Goal: Task Accomplishment & Management: Use online tool/utility

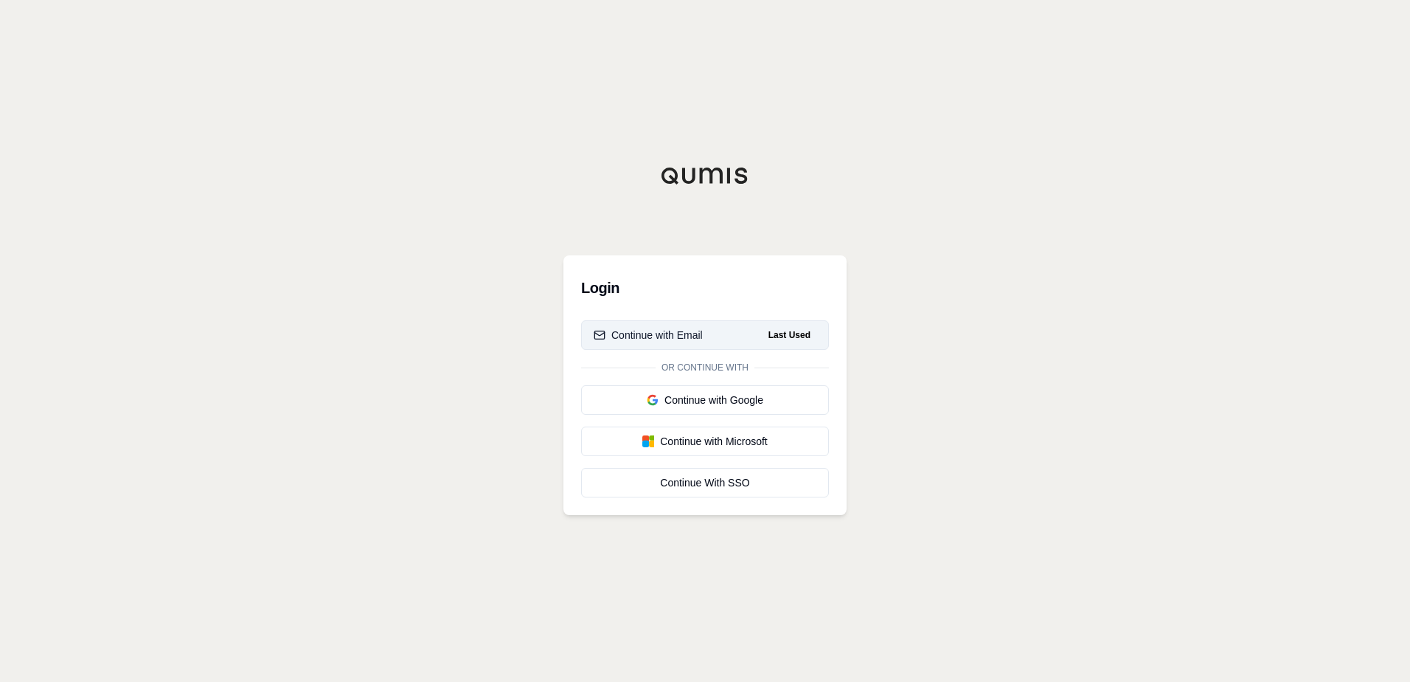
click at [662, 339] on div "Continue with Email" at bounding box center [648, 335] width 109 height 15
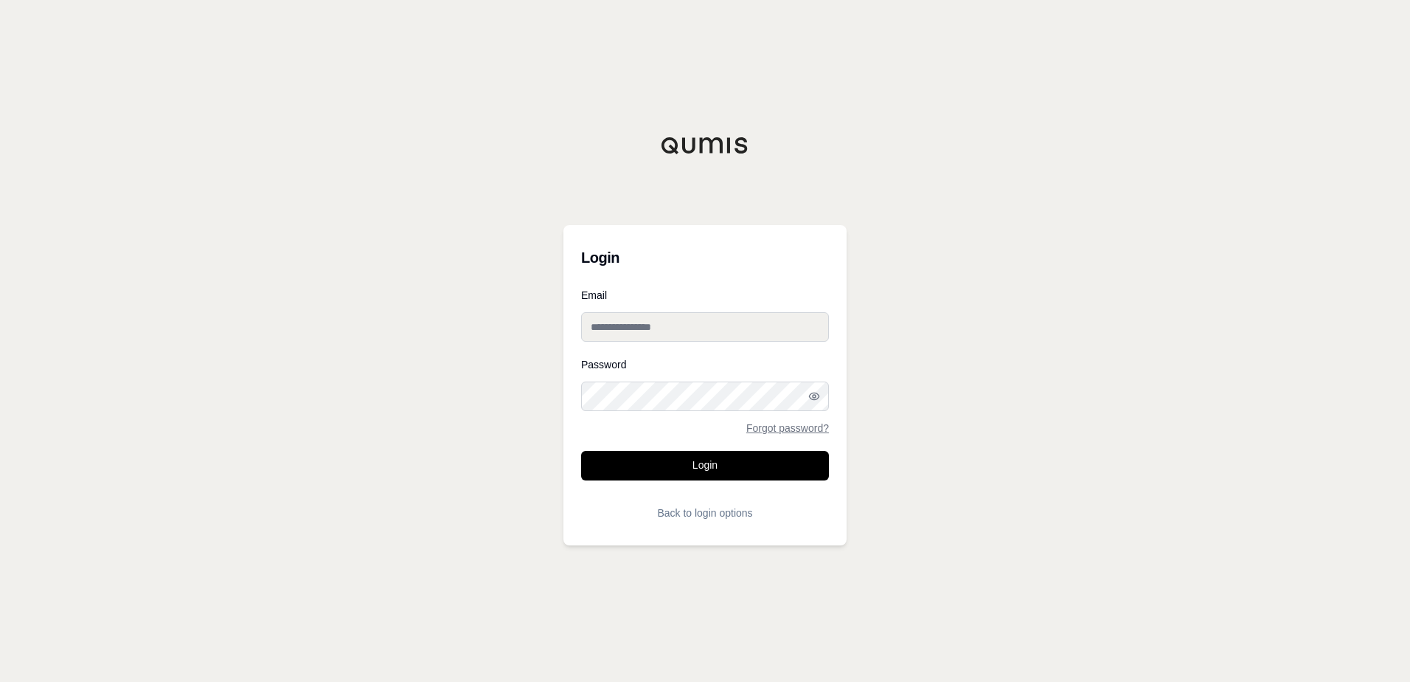
type input "**********"
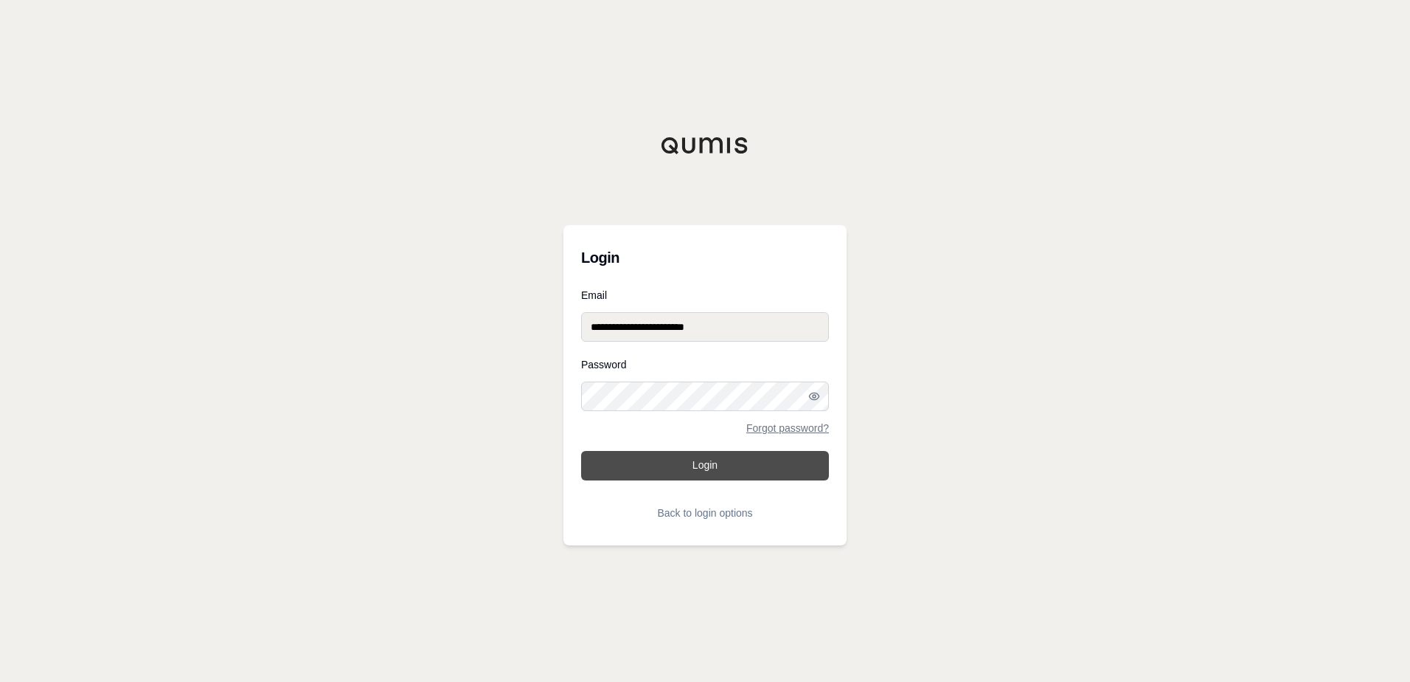
click at [699, 468] on button "Login" at bounding box center [705, 466] width 248 height 30
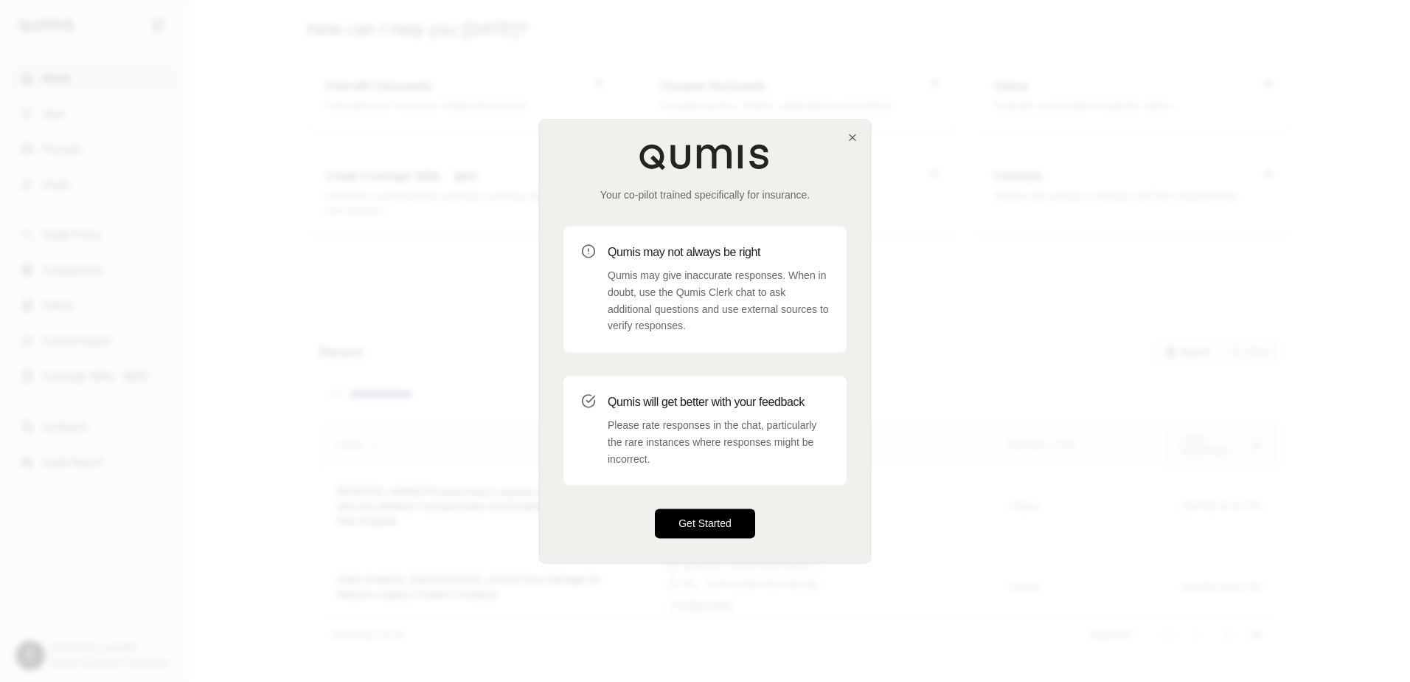
click at [693, 533] on button "Get Started" at bounding box center [705, 524] width 100 height 30
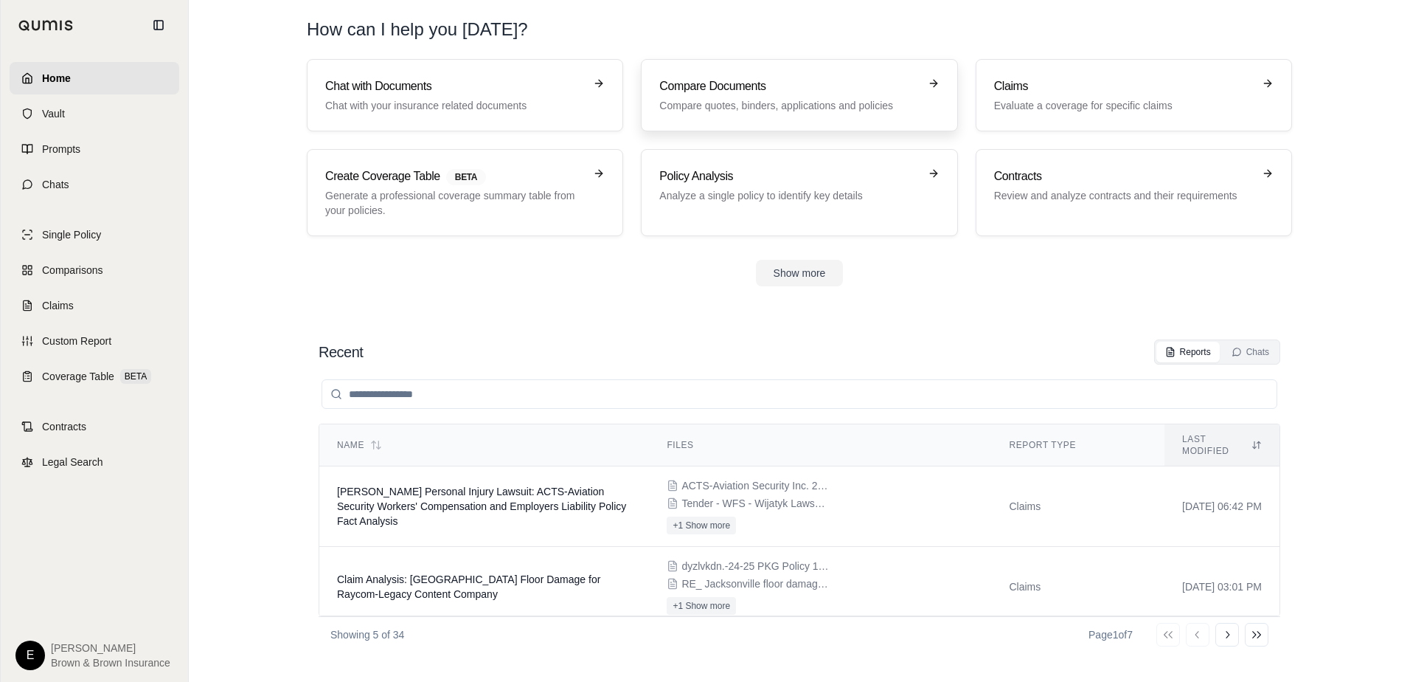
click at [726, 103] on p "Compare quotes, binders, applications and policies" at bounding box center [788, 105] width 259 height 15
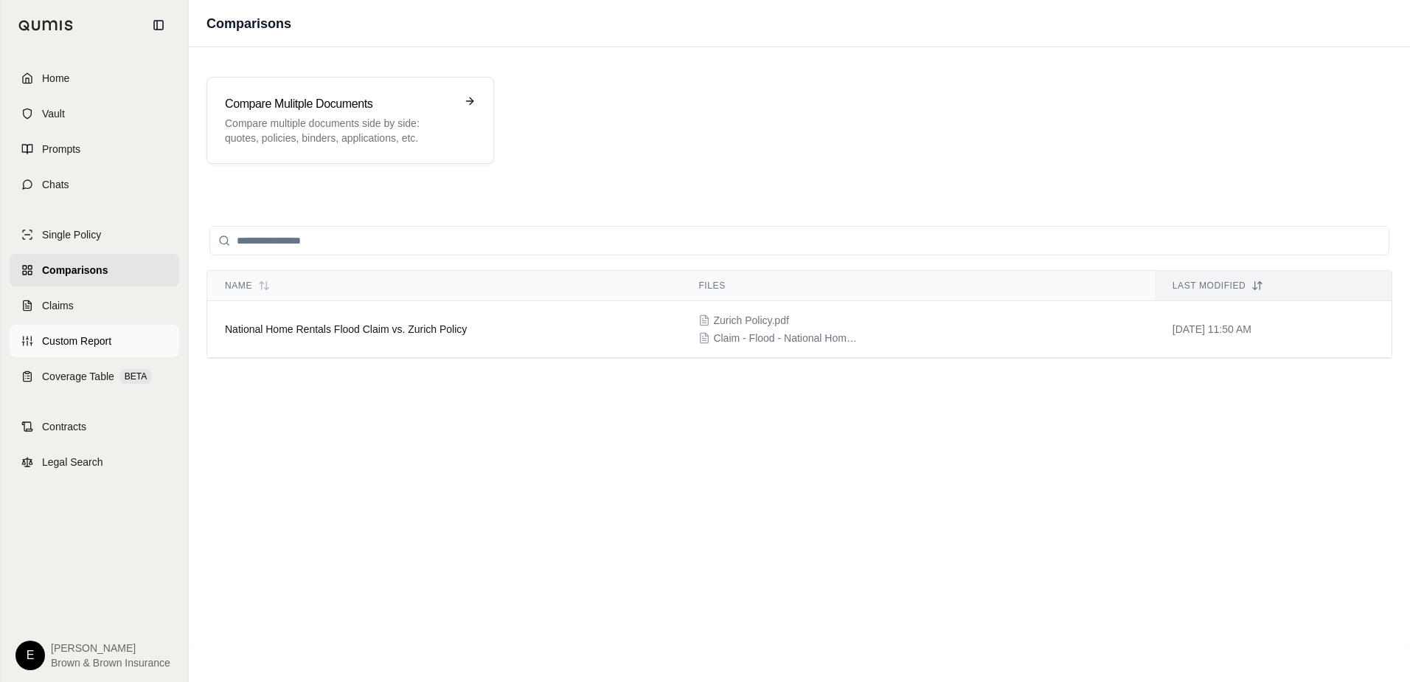
click at [59, 344] on span "Custom Report" at bounding box center [76, 340] width 69 height 15
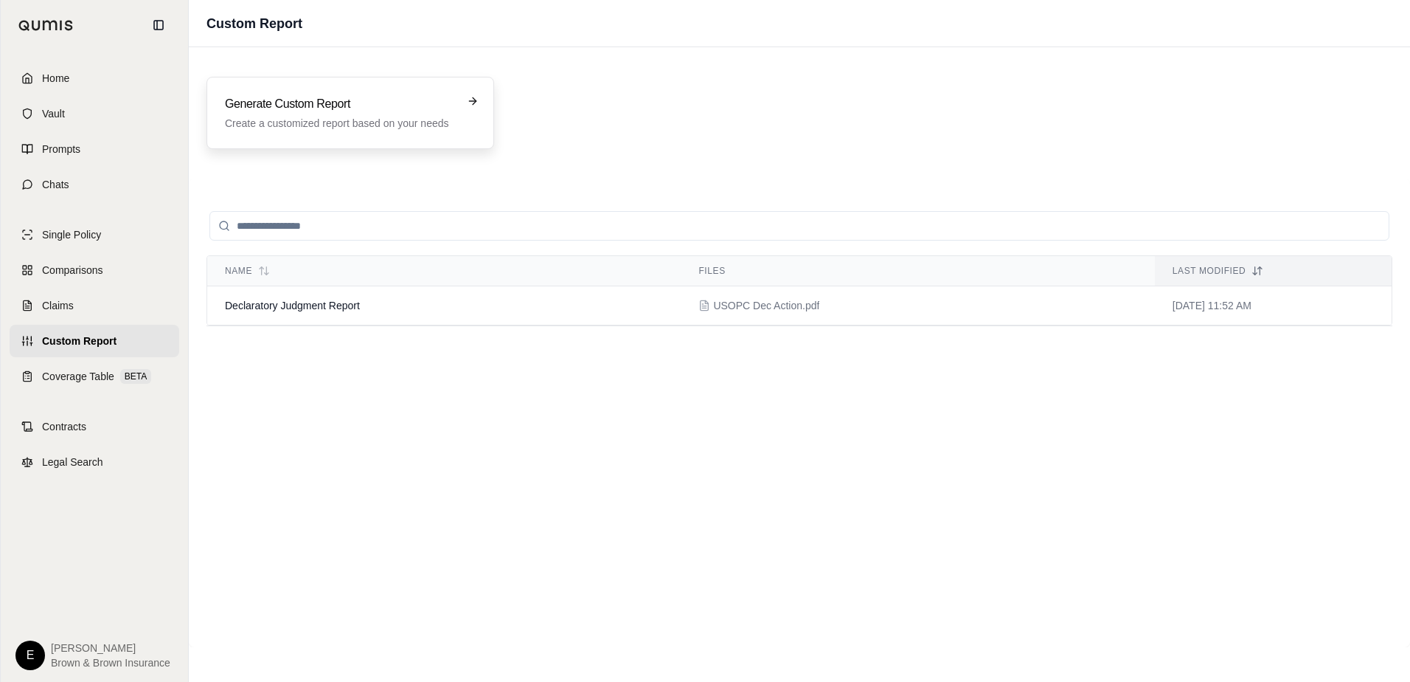
click at [314, 109] on h3 "Generate Custom Report" at bounding box center [340, 104] width 230 height 18
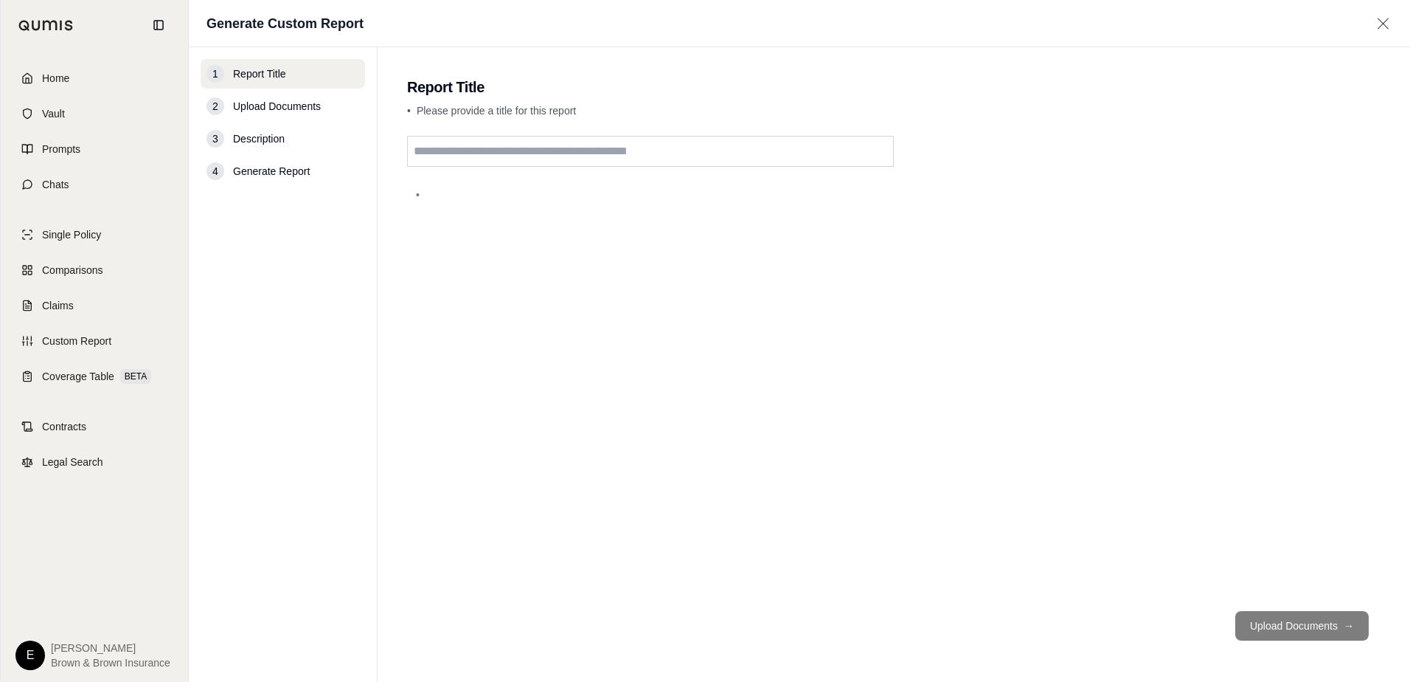
click at [447, 147] on input "text" at bounding box center [650, 151] width 487 height 31
type input "*******"
click at [1327, 630] on button "Upload Documents →" at bounding box center [1303, 626] width 134 height 30
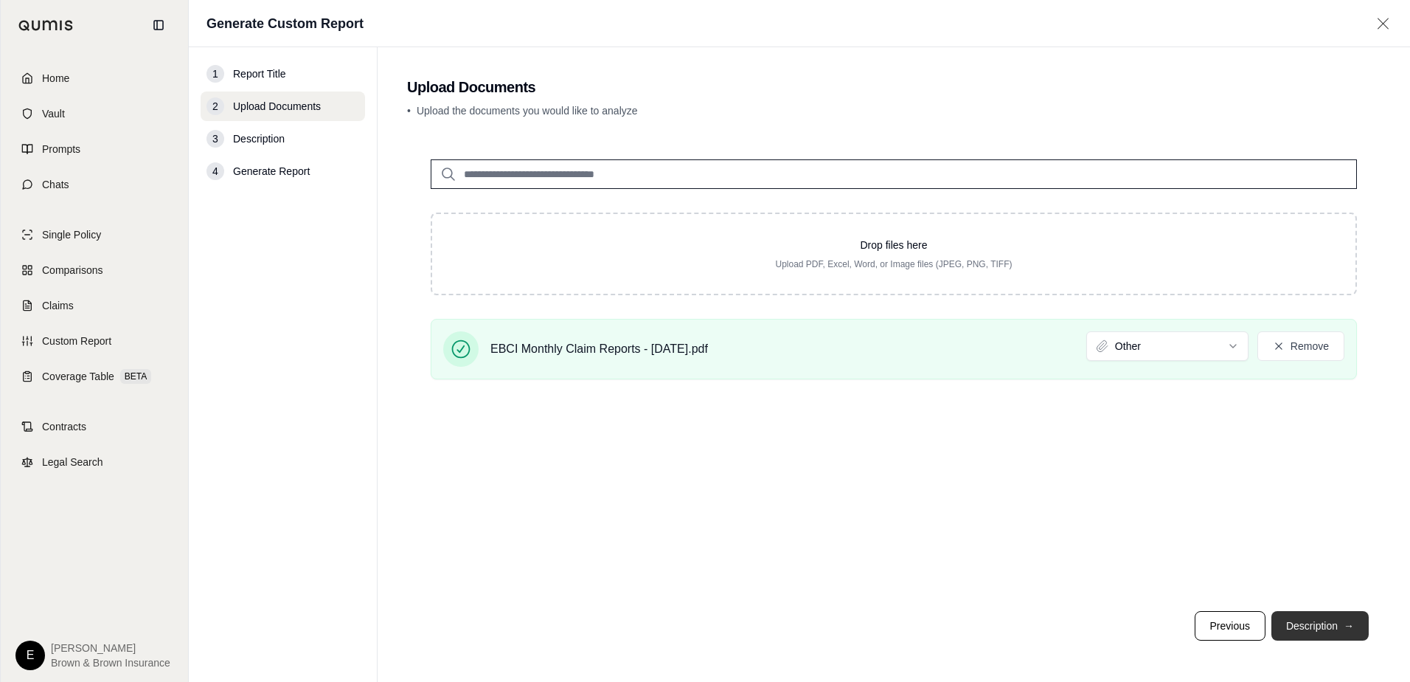
click at [1323, 633] on button "Description →" at bounding box center [1320, 626] width 97 height 30
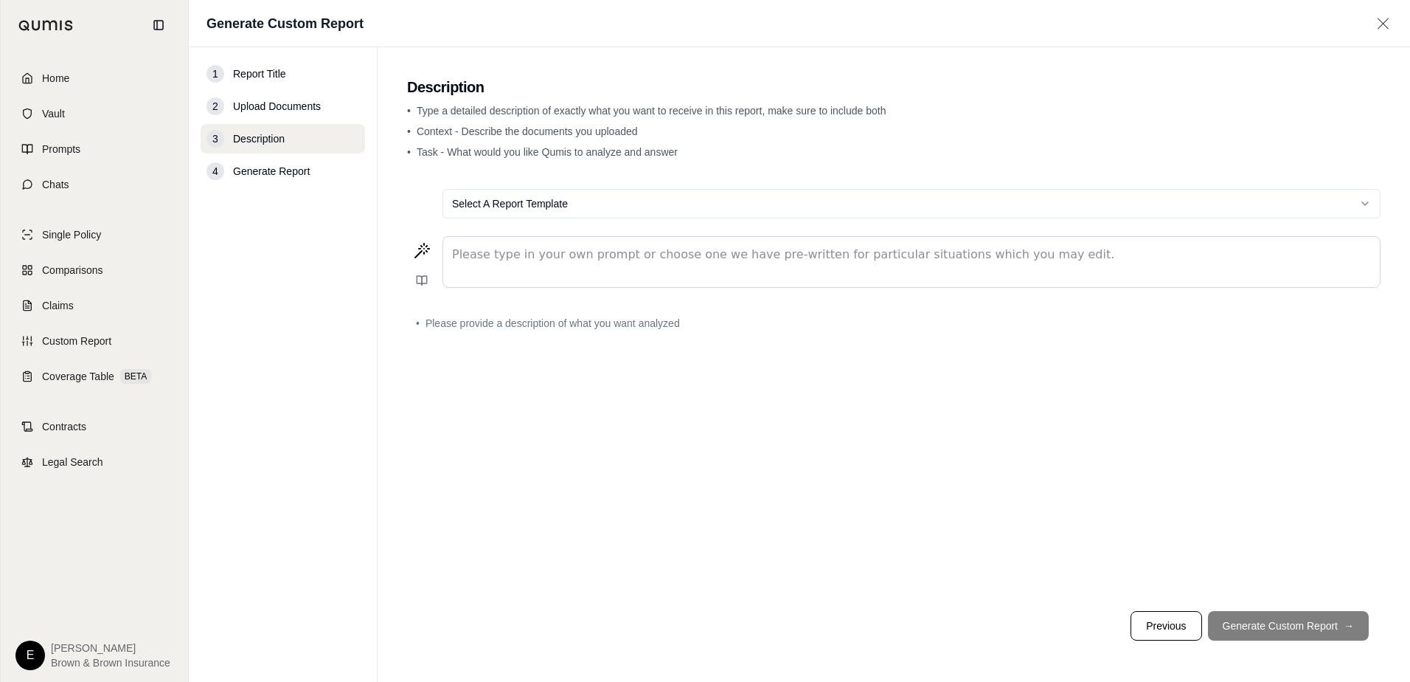
click at [491, 212] on html "Home Vault Prompts Chats Single Policy Comparisons Claims Custom Report Coverag…" at bounding box center [705, 341] width 1410 height 682
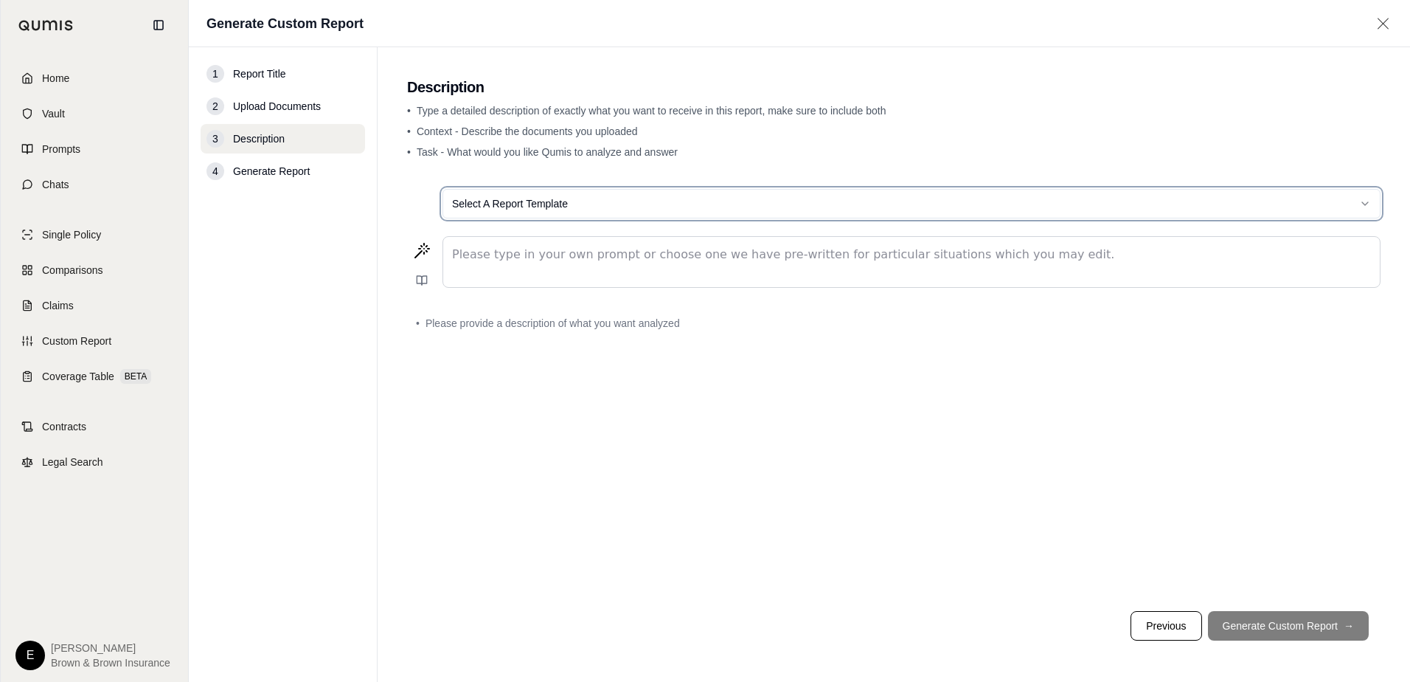
click at [1370, 198] on html "Home Vault Prompts Chats Single Policy Comparisons Claims Custom Report Coverag…" at bounding box center [705, 341] width 1410 height 682
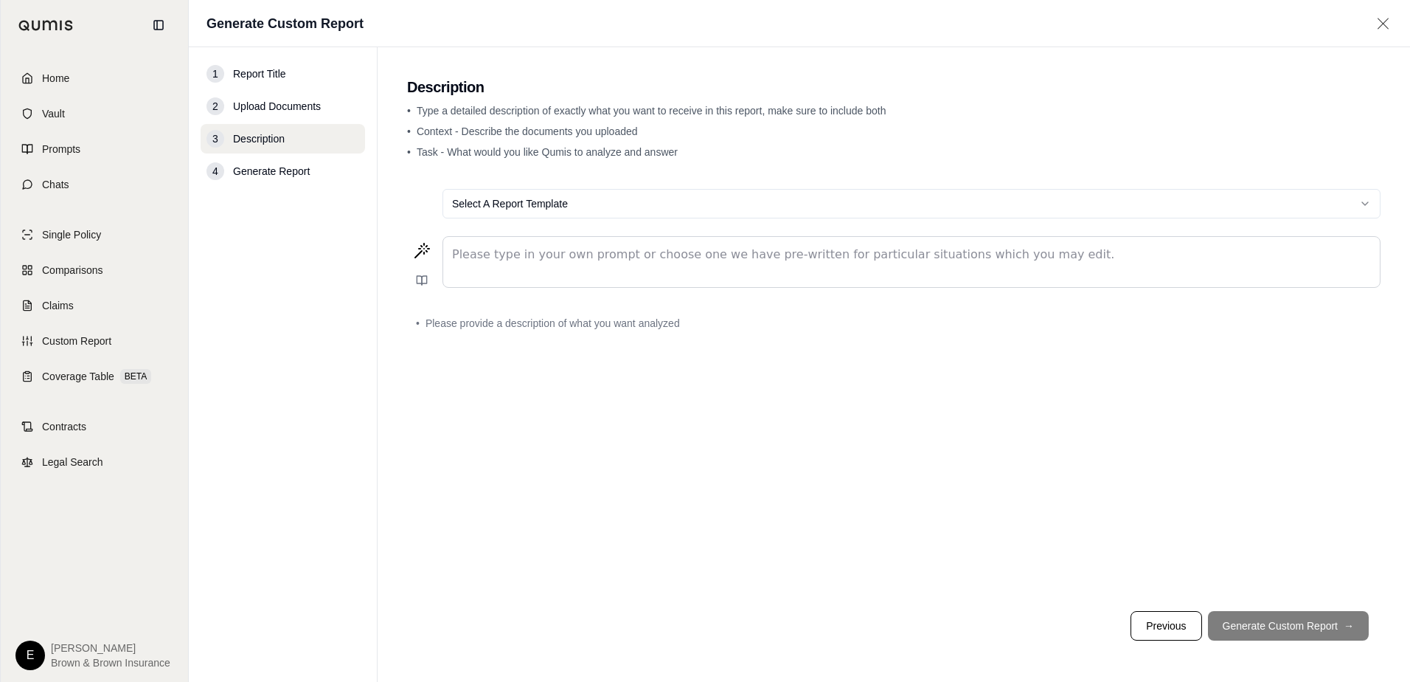
click at [1370, 198] on html "Home Vault Prompts Chats Single Policy Comparisons Claims Custom Report Coverag…" at bounding box center [705, 341] width 1410 height 682
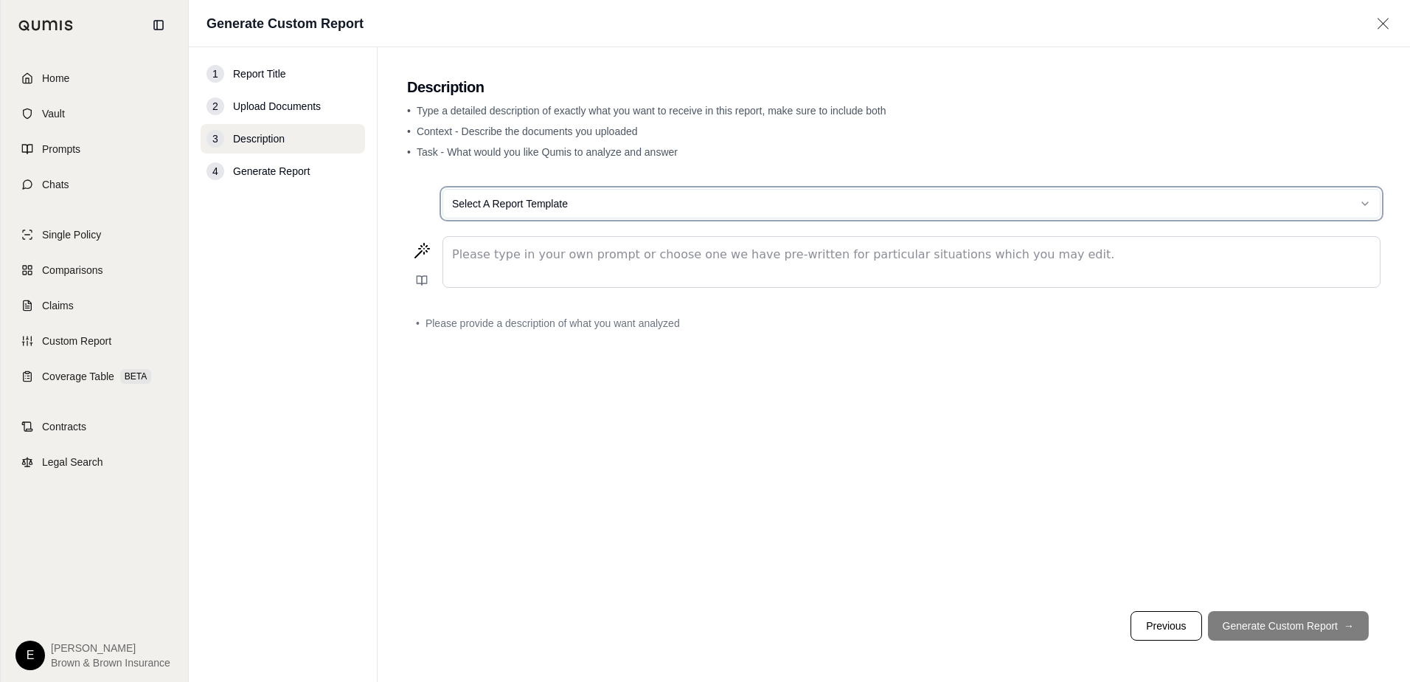
click at [367, 206] on html "Home Vault Prompts Chats Single Policy Comparisons Claims Custom Report Coverag…" at bounding box center [705, 341] width 1410 height 682
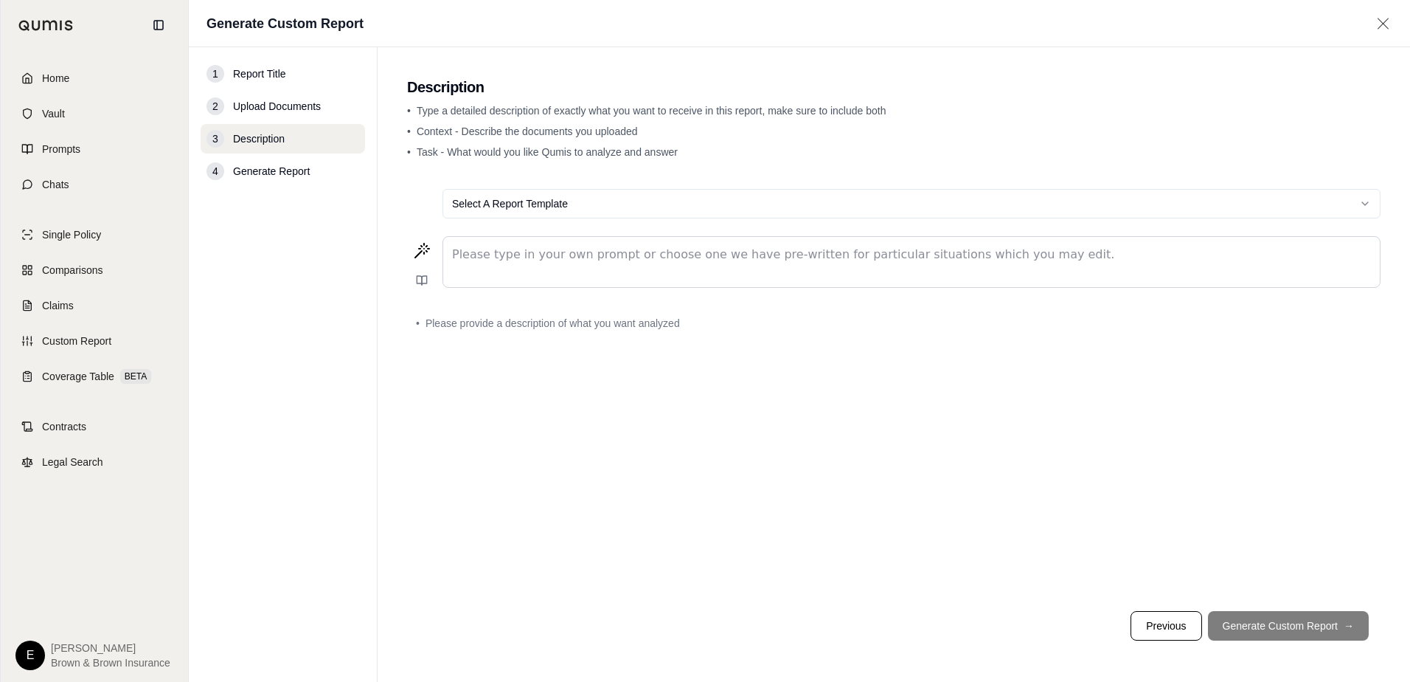
click at [471, 248] on p "editable markdown" at bounding box center [911, 255] width 919 height 18
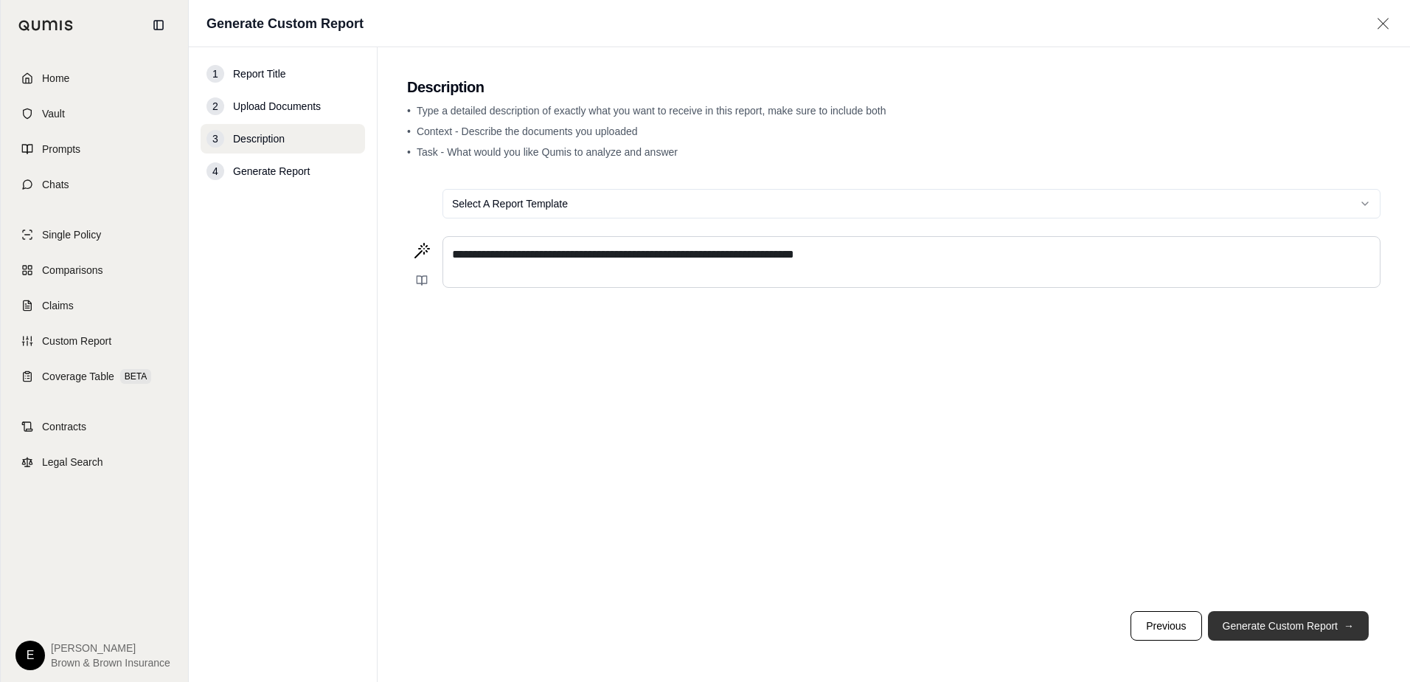
click at [1338, 629] on button "Generate Custom Report →" at bounding box center [1288, 626] width 161 height 30
